Goal: Find specific page/section: Find specific page/section

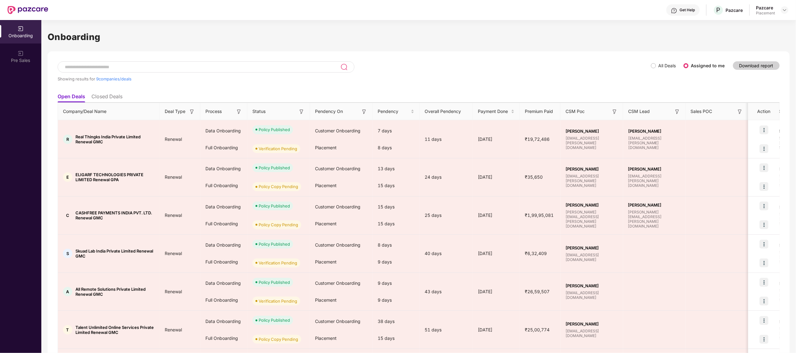
click at [106, 92] on ul "Open Deals Closed Deals" at bounding box center [419, 96] width 722 height 13
click at [106, 93] on li "Closed Deals" at bounding box center [106, 97] width 31 height 9
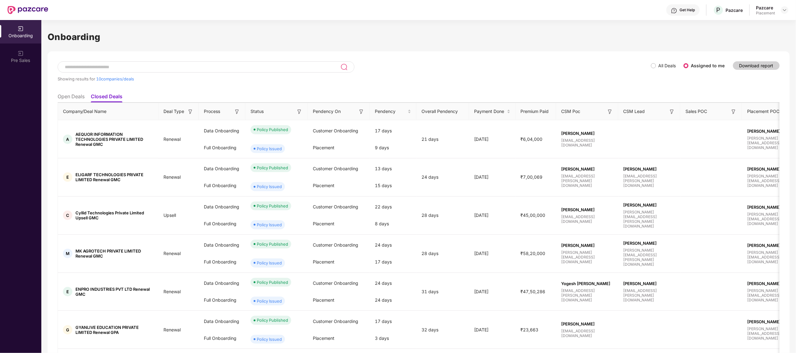
click at [99, 65] on input at bounding box center [202, 67] width 276 height 5
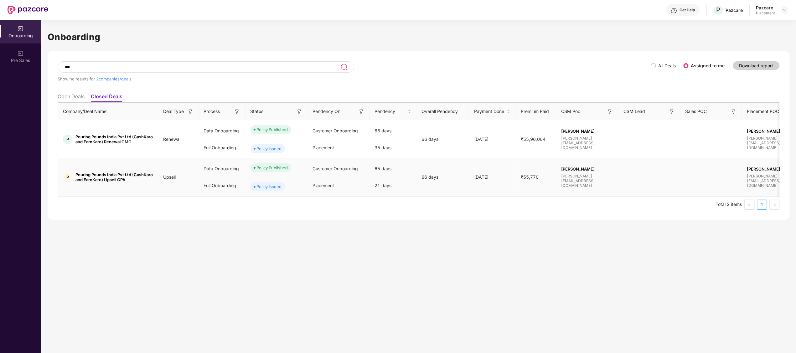
type input "***"
click at [92, 168] on td "P Pouring Pounds India Pvt Ltd (CashKaro and EarnKaro) Upsell GPA" at bounding box center [108, 177] width 101 height 38
drag, startPoint x: 92, startPoint y: 168, endPoint x: 81, endPoint y: 172, distance: 12.1
click at [81, 172] on td "P Pouring Pounds India Pvt Ltd (CashKaro and EarnKaro) Upsell GPA" at bounding box center [108, 177] width 101 height 38
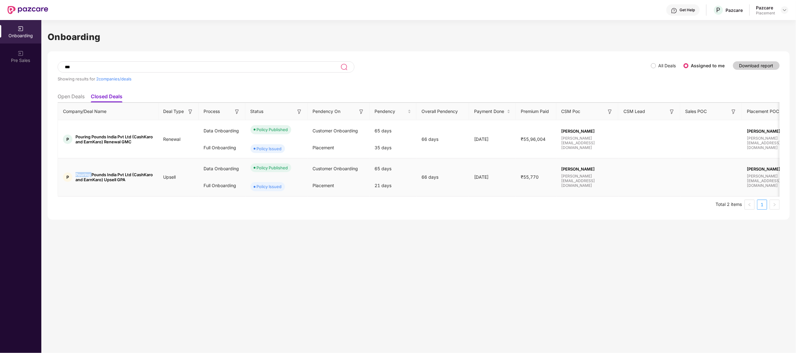
click at [81, 172] on span "Pouring Pounds India Pvt Ltd (CashKaro and EarnKaro) Upsell GPA" at bounding box center [114, 177] width 78 height 10
copy span "Pouring"
